Goal: Check status: Check status

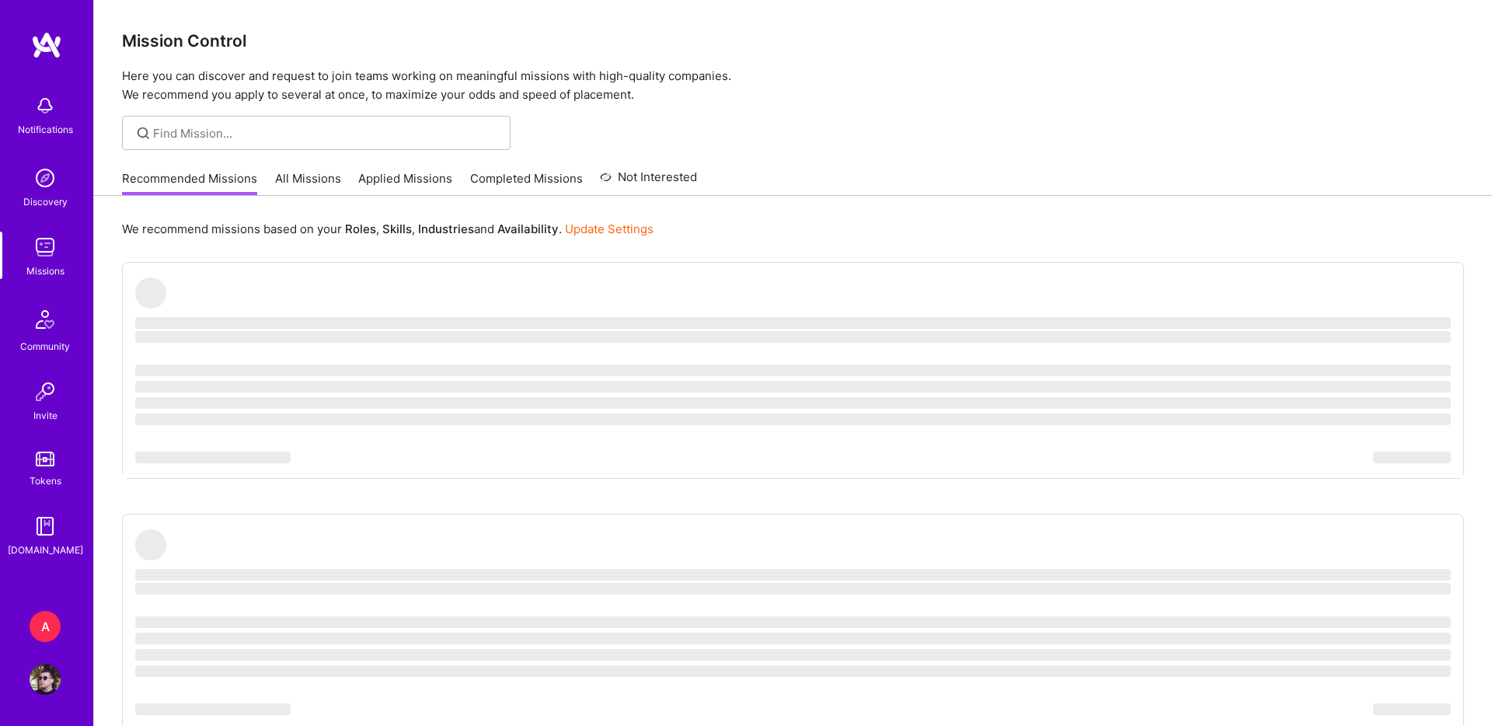
click at [38, 643] on div "A [DOMAIN_NAME]: Growth Platform Profile" at bounding box center [47, 653] width 36 height 84
click at [56, 625] on div "A" at bounding box center [45, 626] width 31 height 31
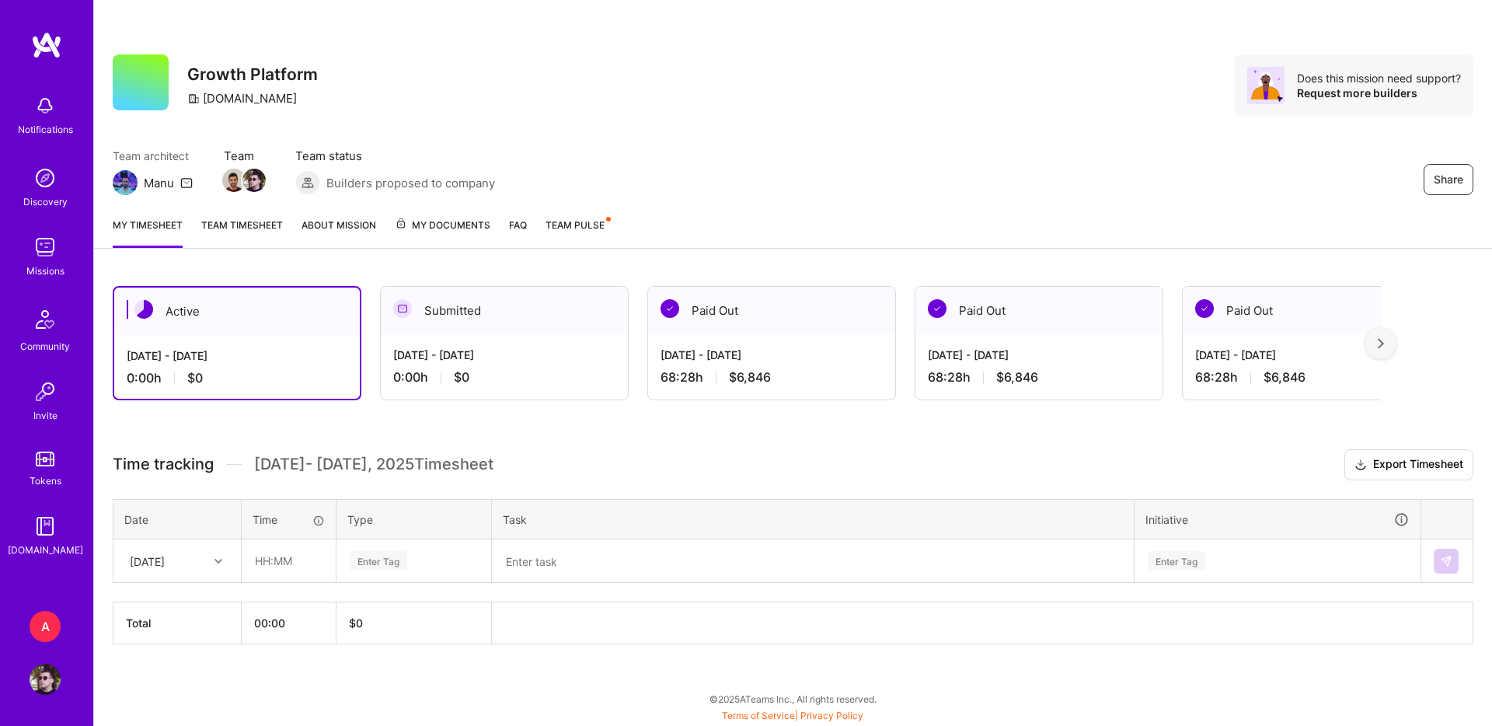
click at [758, 343] on div "[DATE] - [DATE] 68:28 h $6,846" at bounding box center [771, 366] width 247 height 64
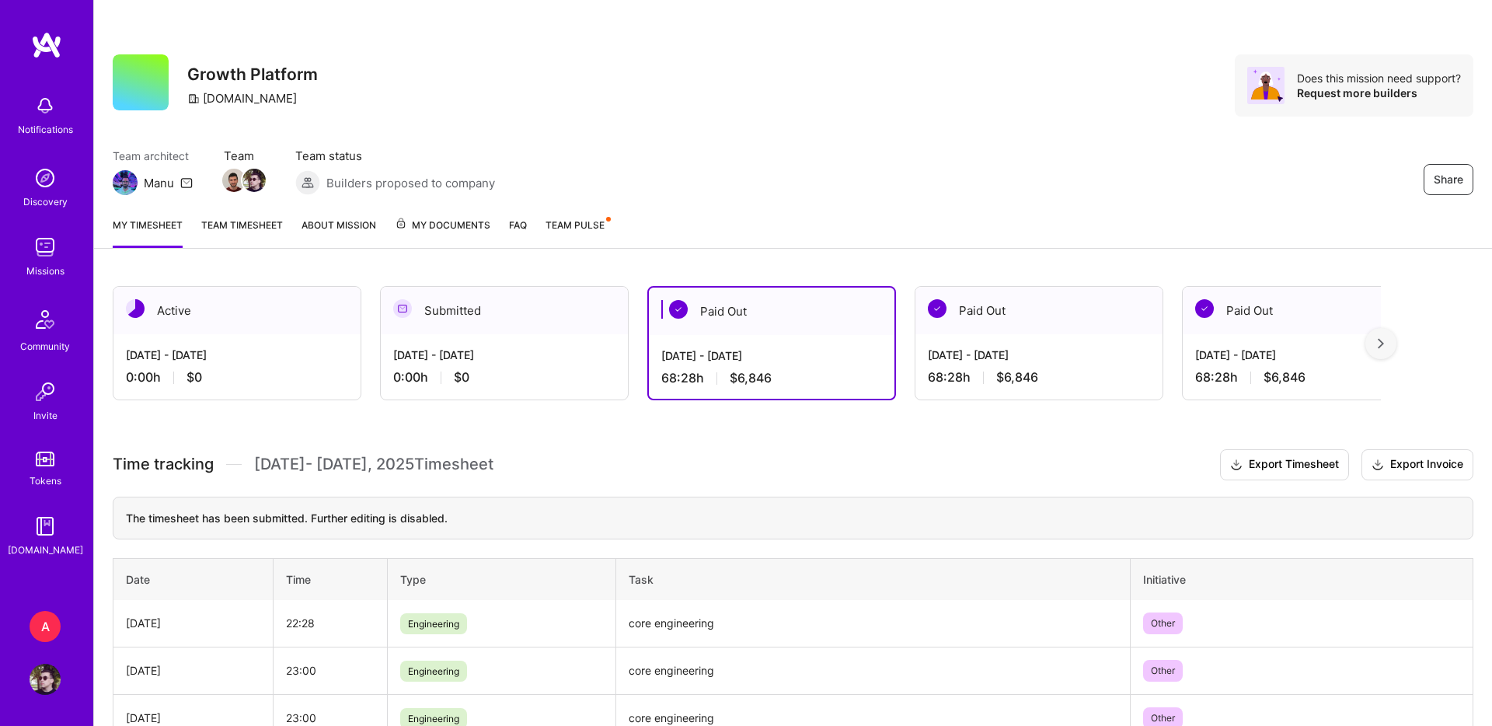
scroll to position [134, 0]
